Goal: Navigation & Orientation: Find specific page/section

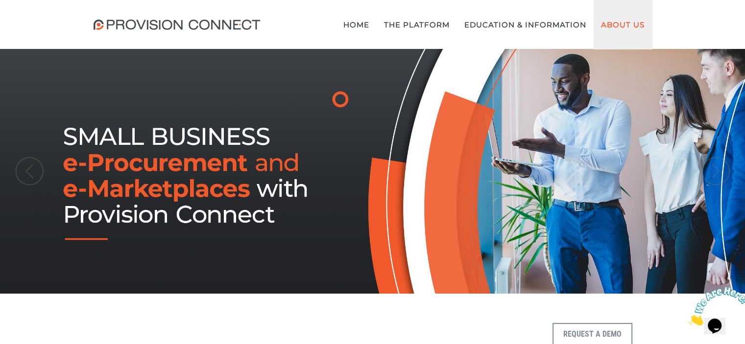
click at [619, 29] on link "About Us" at bounding box center [623, 24] width 58 height 49
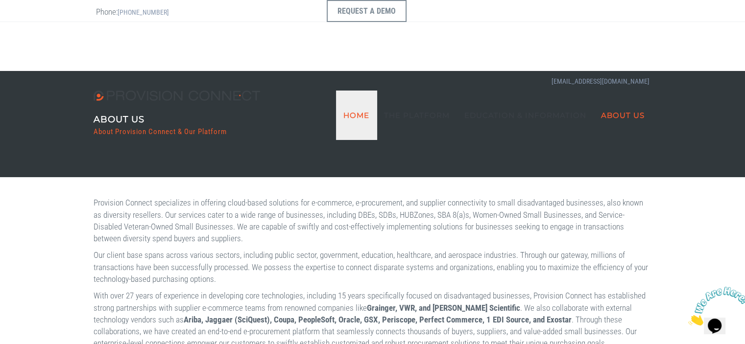
click at [362, 91] on link "Home" at bounding box center [356, 115] width 41 height 49
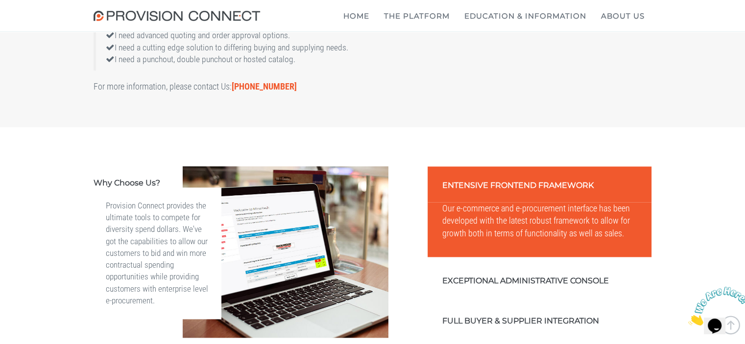
scroll to position [1323, 0]
